Goal: Find specific page/section: Find specific page/section

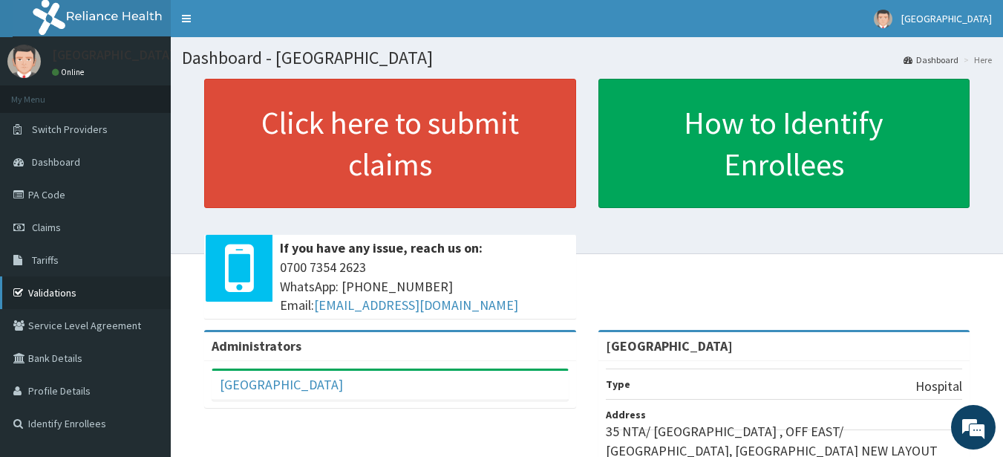
click at [91, 295] on link "Validations" at bounding box center [85, 292] width 171 height 33
click at [128, 281] on link "Validations" at bounding box center [85, 292] width 171 height 33
click at [108, 187] on link "PA Code" at bounding box center [85, 194] width 171 height 33
